Goal: Find specific page/section: Find specific page/section

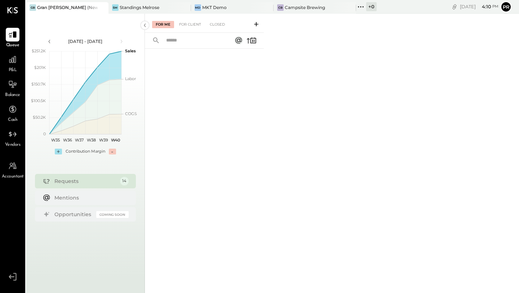
click at [356, 7] on icon at bounding box center [360, 6] width 9 height 9
click at [366, 5] on div "+ 0" at bounding box center [371, 6] width 10 height 9
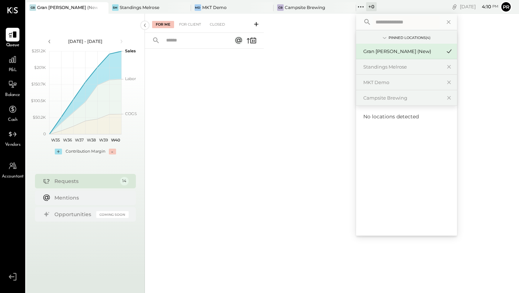
click at [282, 112] on div "For Me For Client Closed" at bounding box center [332, 152] width 374 height 277
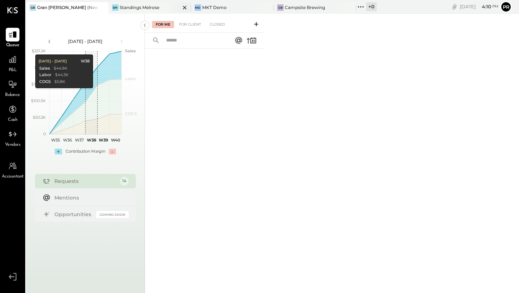
click at [129, 13] on div "SM Standings Melrose" at bounding box center [149, 8] width 83 height 12
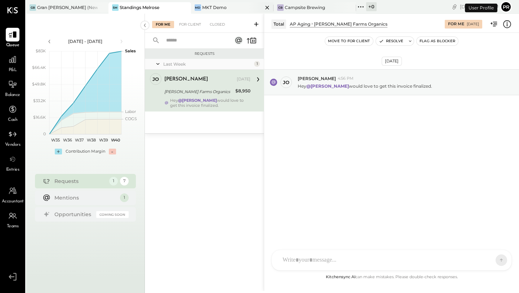
click at [217, 6] on div "MKT Demo" at bounding box center [214, 7] width 25 height 6
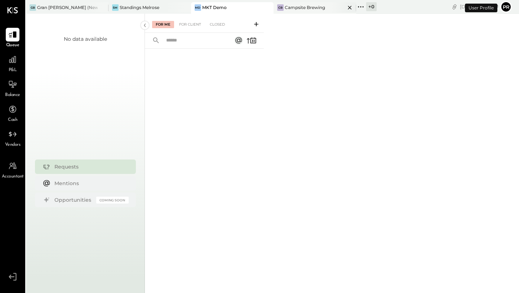
click at [285, 6] on div "Campsite Brewing" at bounding box center [305, 7] width 40 height 6
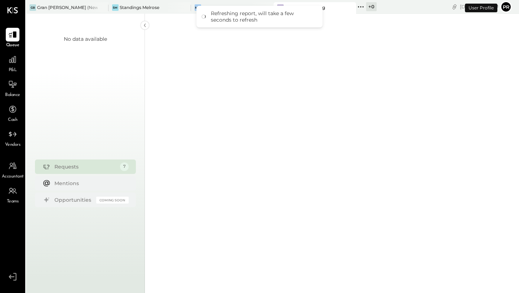
click at [202, 67] on div at bounding box center [332, 14] width 374 height 554
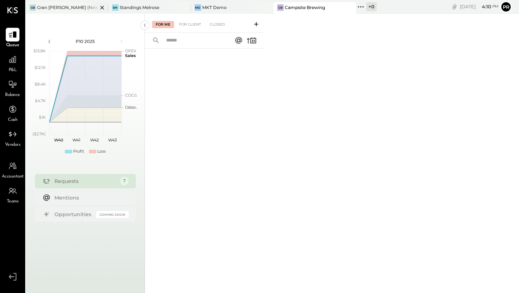
click at [84, 8] on div at bounding box center [95, 7] width 25 height 10
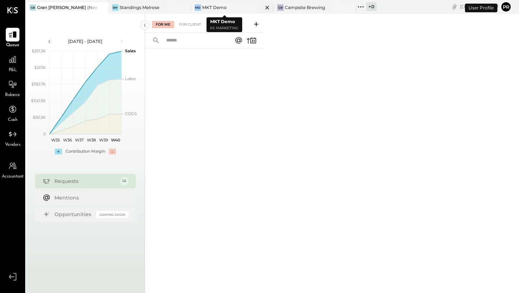
click at [263, 7] on icon at bounding box center [267, 7] width 9 height 9
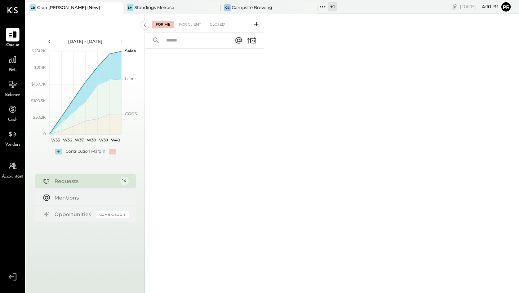
click at [332, 7] on div "+ 1" at bounding box center [332, 6] width 9 height 9
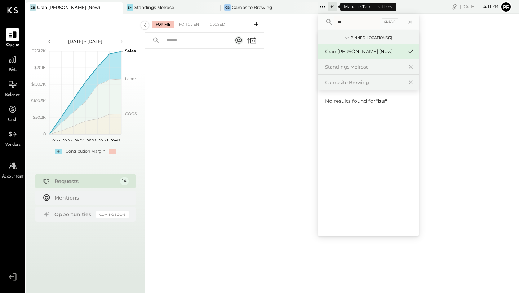
type input "*"
click at [413, 22] on icon at bounding box center [410, 21] width 9 height 9
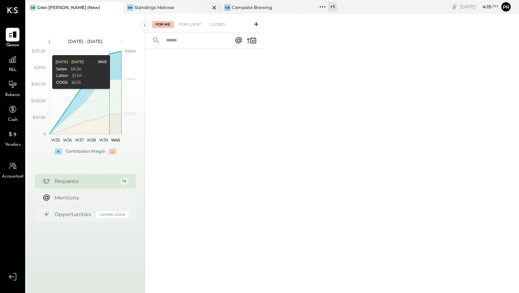
click at [168, 7] on div "Standings Melrose" at bounding box center [154, 7] width 40 height 6
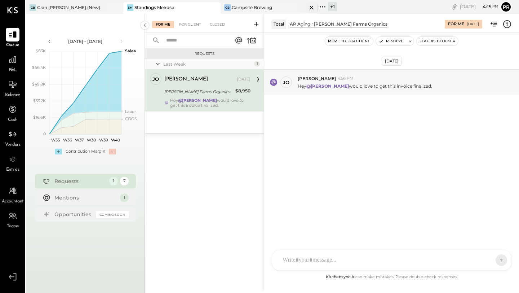
click at [265, 6] on div "Campsite Brewing" at bounding box center [252, 7] width 40 height 6
